Goal: Information Seeking & Learning: Learn about a topic

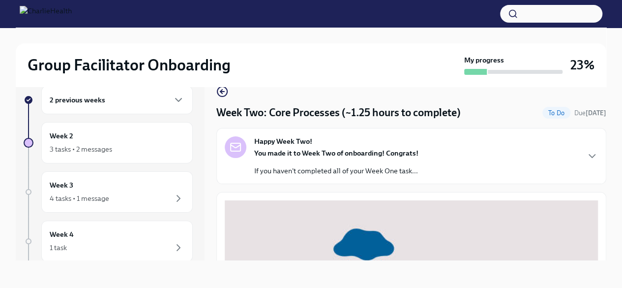
scroll to position [346, 0]
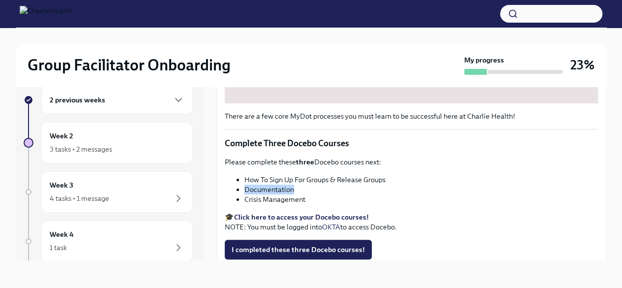
drag, startPoint x: 295, startPoint y: 185, endPoint x: 240, endPoint y: 187, distance: 55.7
click at [245, 187] on li "Documentation" at bounding box center [422, 190] width 354 height 10
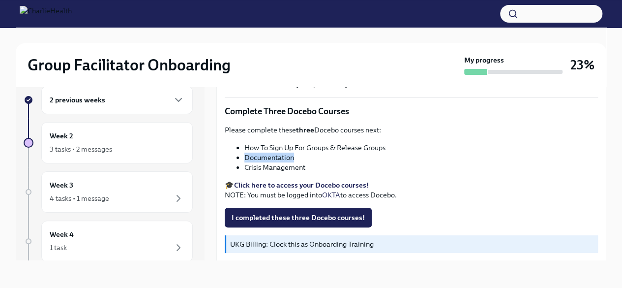
scroll to position [412, 0]
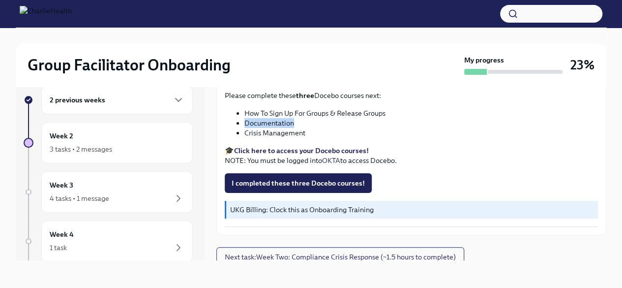
copy li "Documentation"
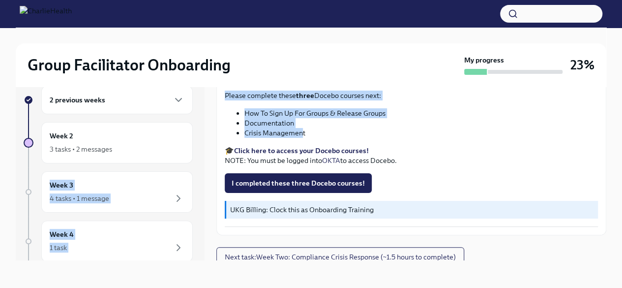
drag, startPoint x: 303, startPoint y: 126, endPoint x: 199, endPoint y: 130, distance: 103.9
click at [199, 130] on div "2 previous weeks Week 2 3 tasks • 2 messages Week 3 4 tasks • 1 message Week 4 …" at bounding box center [311, 165] width 591 height 190
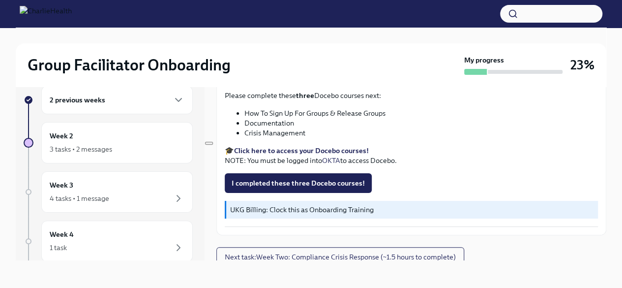
click at [306, 128] on li "Crisis Management" at bounding box center [422, 133] width 354 height 10
drag, startPoint x: 306, startPoint y: 127, endPoint x: 247, endPoint y: 128, distance: 59.1
click at [247, 128] on li "Crisis Management" at bounding box center [422, 133] width 354 height 10
copy div "Crisis Management"
click at [282, 178] on span "I completed these three Docebo courses!" at bounding box center [298, 183] width 133 height 10
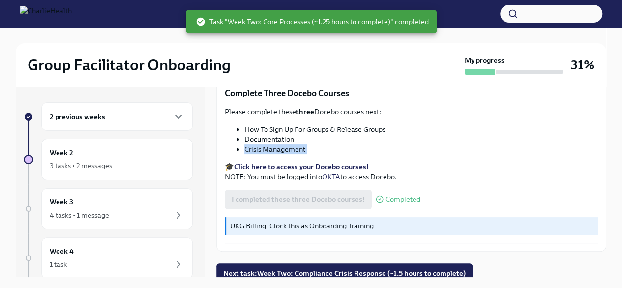
scroll to position [17, 0]
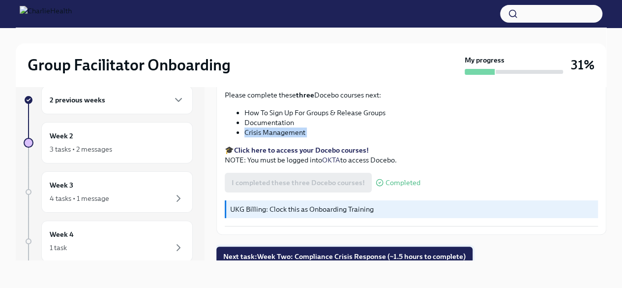
click at [311, 251] on span "Next task : Week Two: Compliance Crisis Response (~1.5 hours to complete)" at bounding box center [344, 256] width 243 height 10
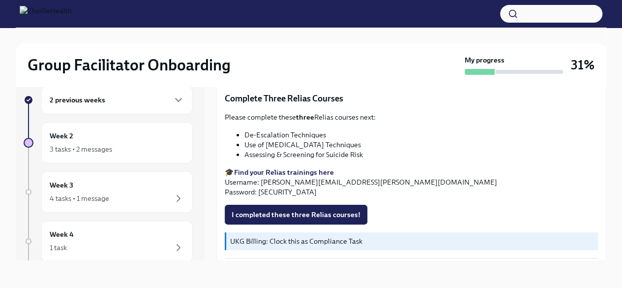
scroll to position [377, 0]
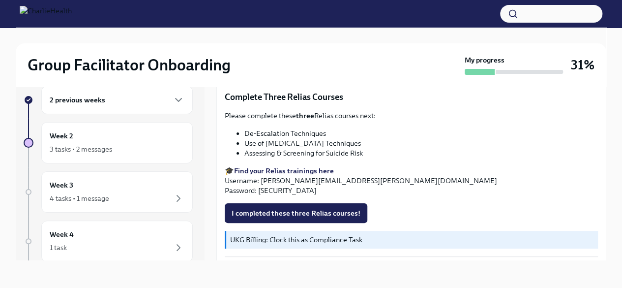
click at [310, 166] on strong "Find your Relias trainings here" at bounding box center [284, 170] width 100 height 9
drag, startPoint x: 323, startPoint y: 128, endPoint x: 246, endPoint y: 127, distance: 77.3
click at [246, 128] on li "De-Escalation Techniques" at bounding box center [422, 133] width 354 height 10
drag, startPoint x: 327, startPoint y: 128, endPoint x: 244, endPoint y: 128, distance: 82.7
click at [244, 128] on ul "De-Escalation Techniques Use of [MEDICAL_DATA] Techniques Assessing & Screening…" at bounding box center [411, 143] width 373 height 30
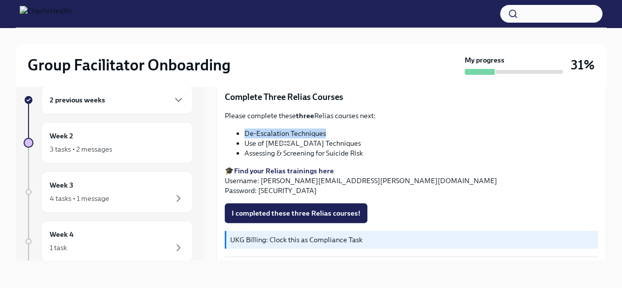
copy li "De-Escalation Techniques"
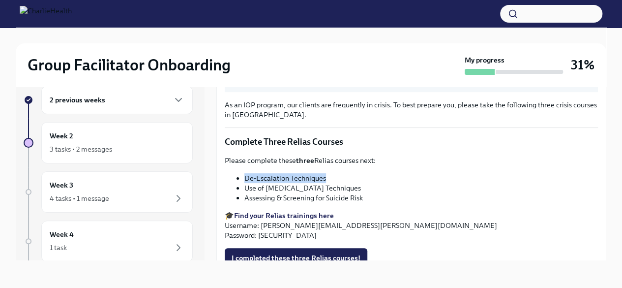
scroll to position [334, 0]
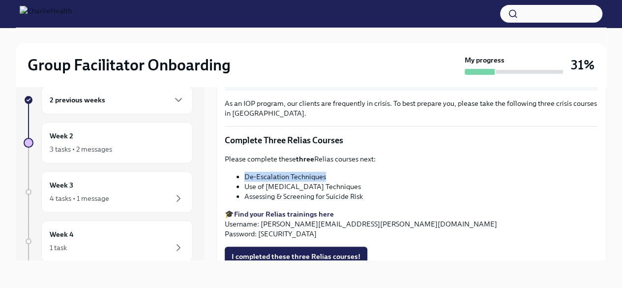
drag, startPoint x: 364, startPoint y: 182, endPoint x: 244, endPoint y: 179, distance: 120.1
click at [244, 179] on ul "De-Escalation Techniques Use of [MEDICAL_DATA] Techniques Assessing & Screening…" at bounding box center [411, 187] width 373 height 30
copy li "Use of [MEDICAL_DATA] Techniques"
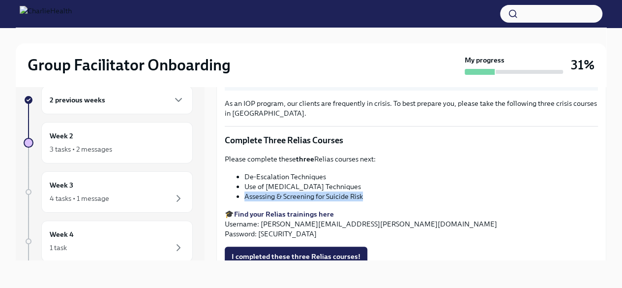
drag, startPoint x: 367, startPoint y: 190, endPoint x: 245, endPoint y: 192, distance: 121.5
click at [245, 192] on li "Assessing & Screening for Suicide Risk" at bounding box center [422, 196] width 354 height 10
copy li "Assessing & Screening for Suicide Risk"
